Goal: Task Accomplishment & Management: Use online tool/utility

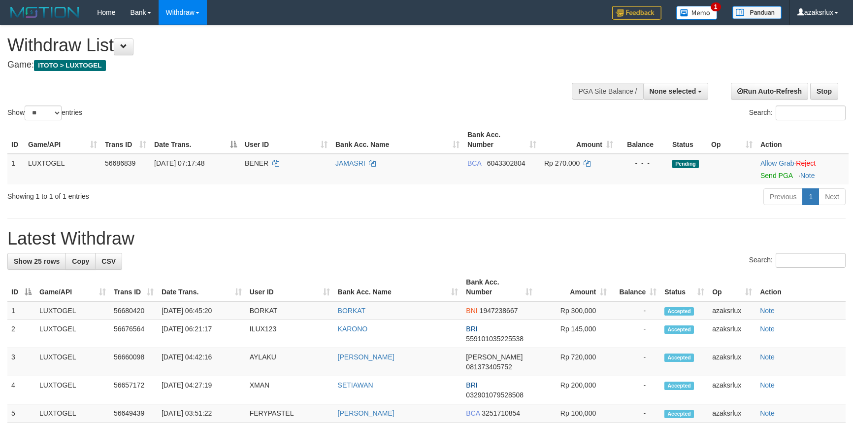
select select
select select "**"
click at [782, 176] on link "Send PGA" at bounding box center [777, 175] width 32 height 8
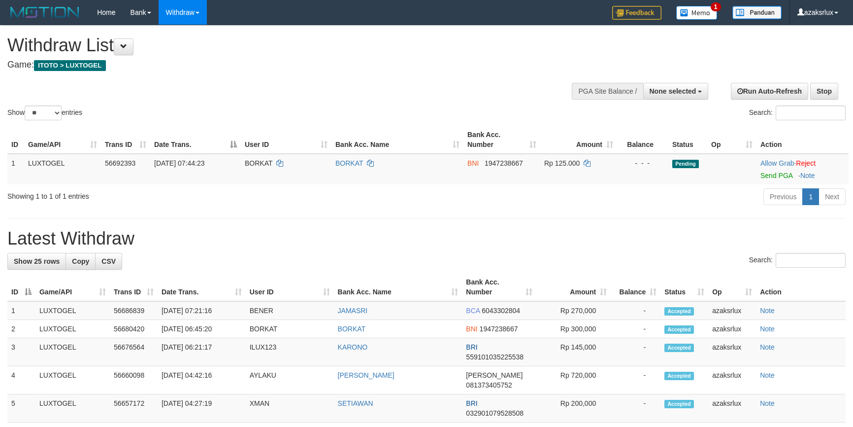
select select
select select "**"
click at [787, 175] on link "Send PGA" at bounding box center [777, 175] width 32 height 8
click at [323, 84] on div "Show ** ** ** *** entries Search:" at bounding box center [426, 74] width 853 height 97
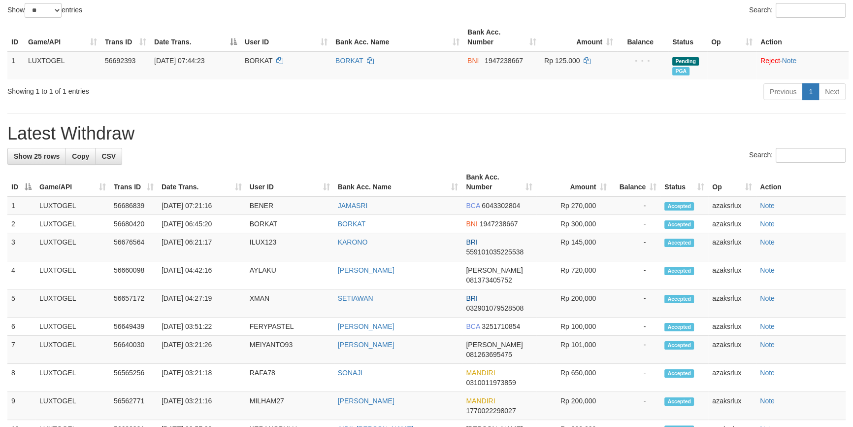
scroll to position [119, 0]
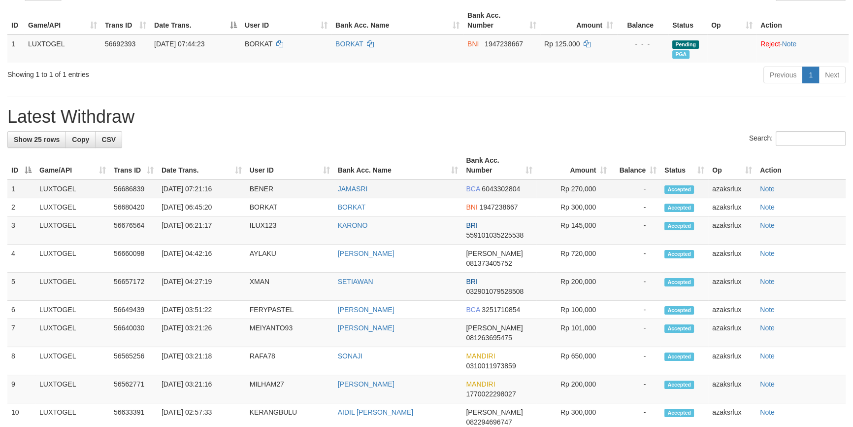
click at [198, 190] on td "31/08/2025 07:21:16" at bounding box center [202, 188] width 88 height 19
drag, startPoint x: 198, startPoint y: 190, endPoint x: 213, endPoint y: 183, distance: 16.6
click at [215, 190] on td "31/08/2025 07:21:16" at bounding box center [202, 188] width 88 height 19
copy td "07:21:"
click at [201, 204] on td "31/08/2025 06:45:20" at bounding box center [202, 207] width 88 height 18
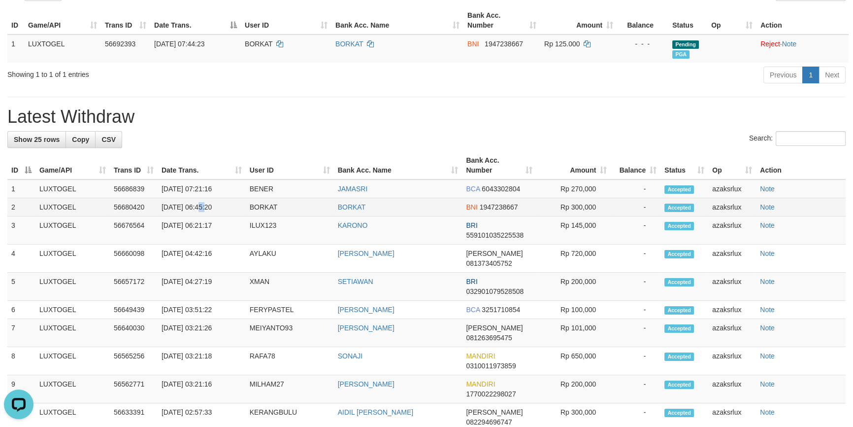
scroll to position [0, 0]
drag, startPoint x: 201, startPoint y: 204, endPoint x: 234, endPoint y: 209, distance: 33.3
click at [234, 209] on td "31/08/2025 06:45:20" at bounding box center [202, 207] width 88 height 18
copy td "06:45:20"
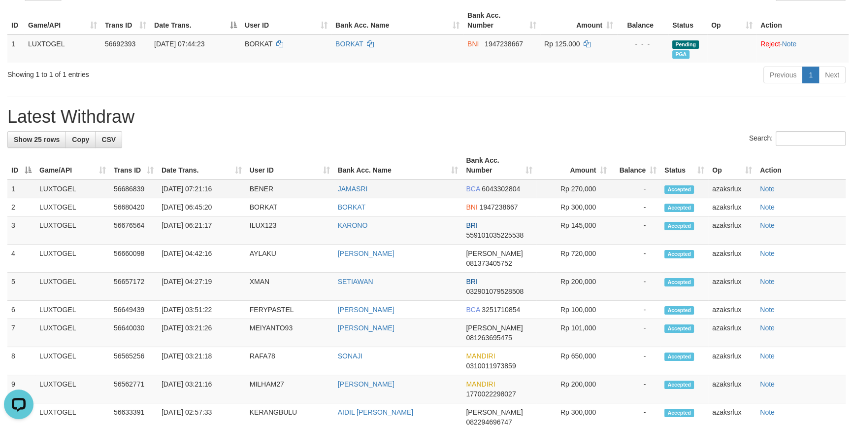
click at [198, 189] on td "31/08/2025 07:21:16" at bounding box center [202, 188] width 88 height 19
drag, startPoint x: 198, startPoint y: 189, endPoint x: 205, endPoint y: 187, distance: 8.0
click at [235, 188] on td "31/08/2025 07:21:16" at bounding box center [202, 188] width 88 height 19
copy td "07:21:16"
click at [204, 226] on td "31/08/2025 06:21:17" at bounding box center [202, 230] width 88 height 28
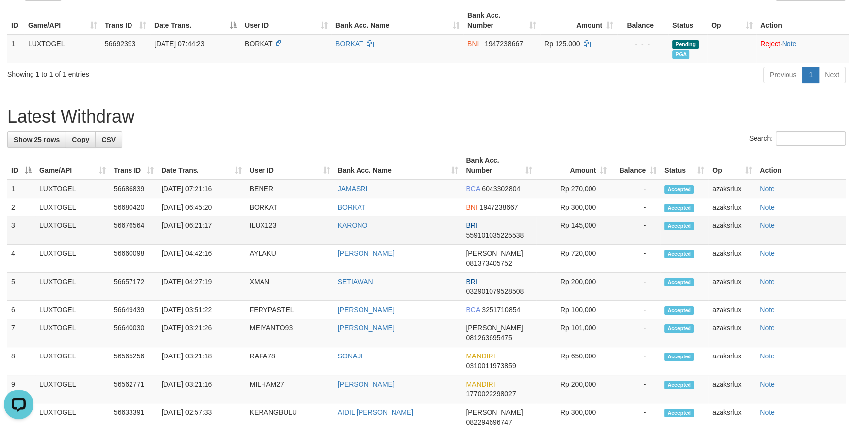
click at [199, 226] on td "31/08/2025 06:21:17" at bounding box center [202, 230] width 88 height 28
drag, startPoint x: 199, startPoint y: 226, endPoint x: 212, endPoint y: 217, distance: 16.0
click at [231, 225] on td "31/08/2025 06:21:17" at bounding box center [202, 230] width 88 height 28
copy td "06:21:17"
click at [421, 67] on div "Previous 1 Next" at bounding box center [604, 76] width 483 height 21
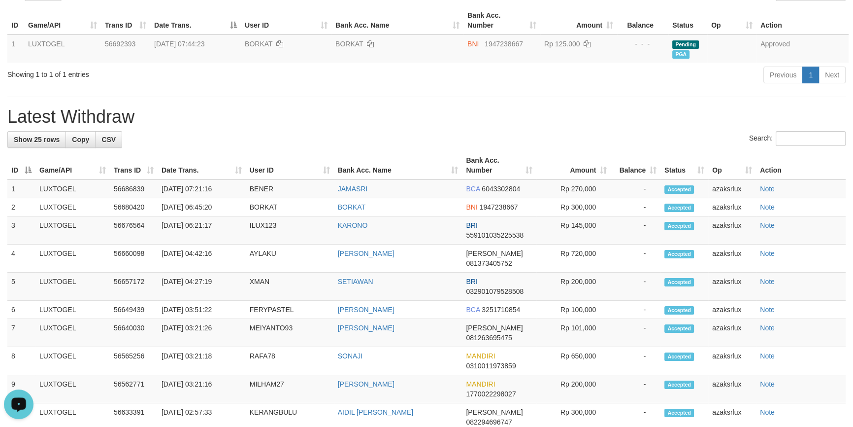
click at [421, 67] on div "Previous 1 Next" at bounding box center [604, 76] width 483 height 21
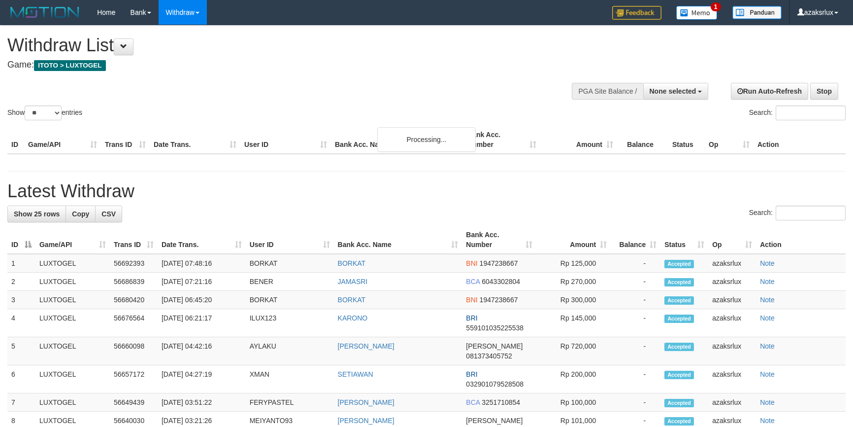
select select
select select "**"
click at [693, 86] on button "None selected" at bounding box center [677, 91] width 66 height 17
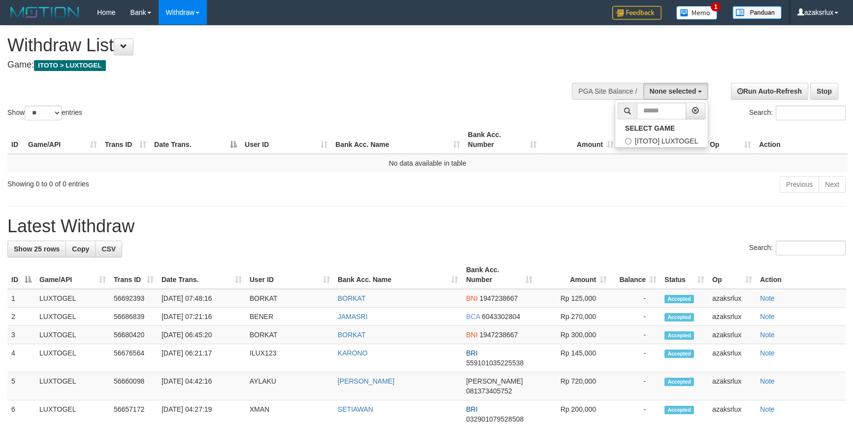
click at [681, 119] on ul "SELECT GAME [ITOTO] LUXTOGEL" at bounding box center [662, 124] width 94 height 48
drag, startPoint x: 666, startPoint y: 91, endPoint x: 650, endPoint y: 145, distance: 56.6
click at [665, 92] on span "None selected" at bounding box center [673, 91] width 47 height 8
click at [650, 140] on label "[ITOTO] LUXTOGEL" at bounding box center [661, 141] width 93 height 13
select select "***"
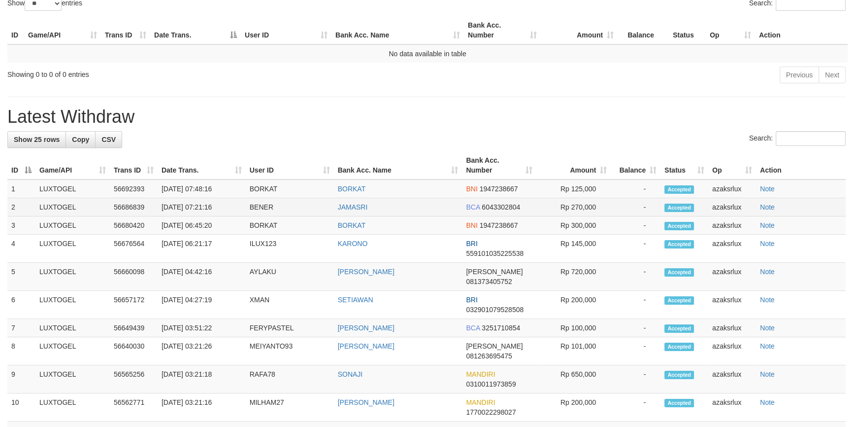
scroll to position [251, 0]
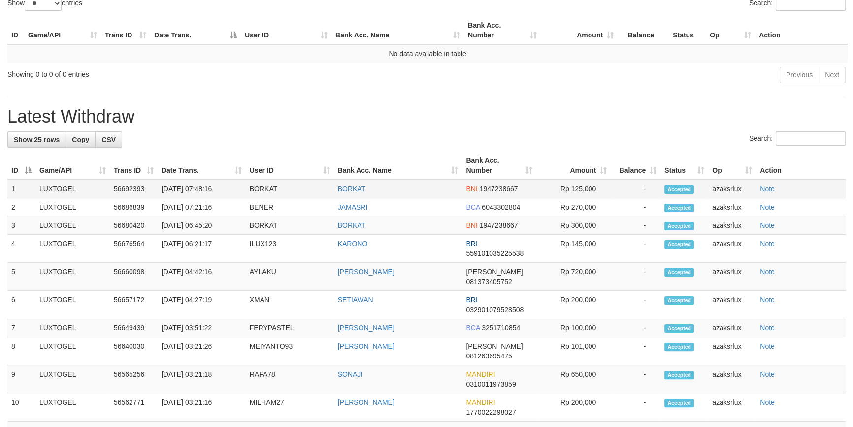
click at [201, 191] on td "31/08/2025 07:48:16" at bounding box center [202, 188] width 88 height 19
drag, startPoint x: 201, startPoint y: 190, endPoint x: 237, endPoint y: 192, distance: 36.5
click at [237, 192] on td "31/08/2025 07:48:16" at bounding box center [202, 188] width 88 height 19
copy td "07:48:16"
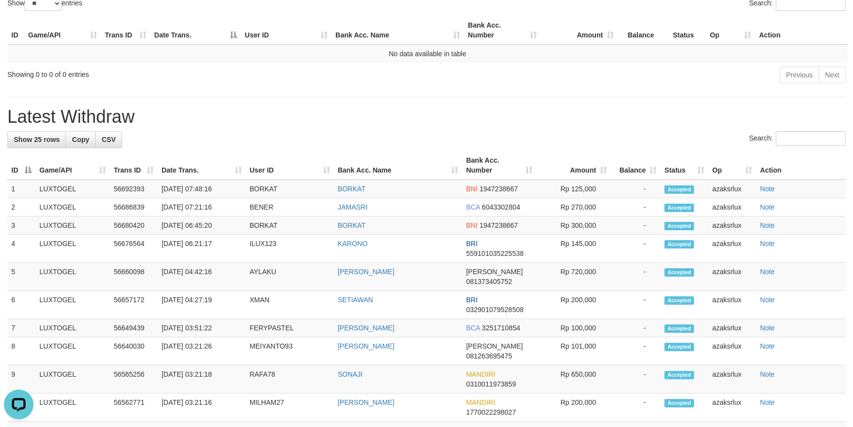
click at [395, 118] on h1 "Latest Withdraw" at bounding box center [426, 117] width 839 height 20
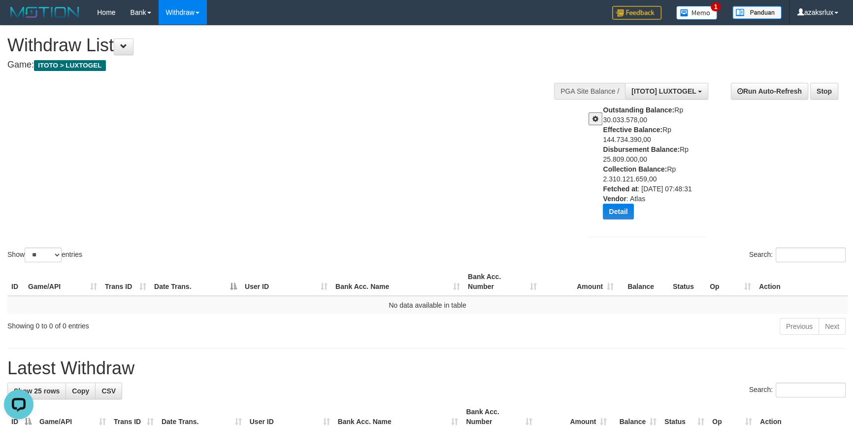
drag, startPoint x: 257, startPoint y: 167, endPoint x: 249, endPoint y: 157, distance: 12.6
click at [255, 166] on div "Show ** ** ** *** entries Search:" at bounding box center [426, 145] width 853 height 238
click at [818, 51] on link "Log Out" at bounding box center [807, 56] width 78 height 13
